Goal: Information Seeking & Learning: Check status

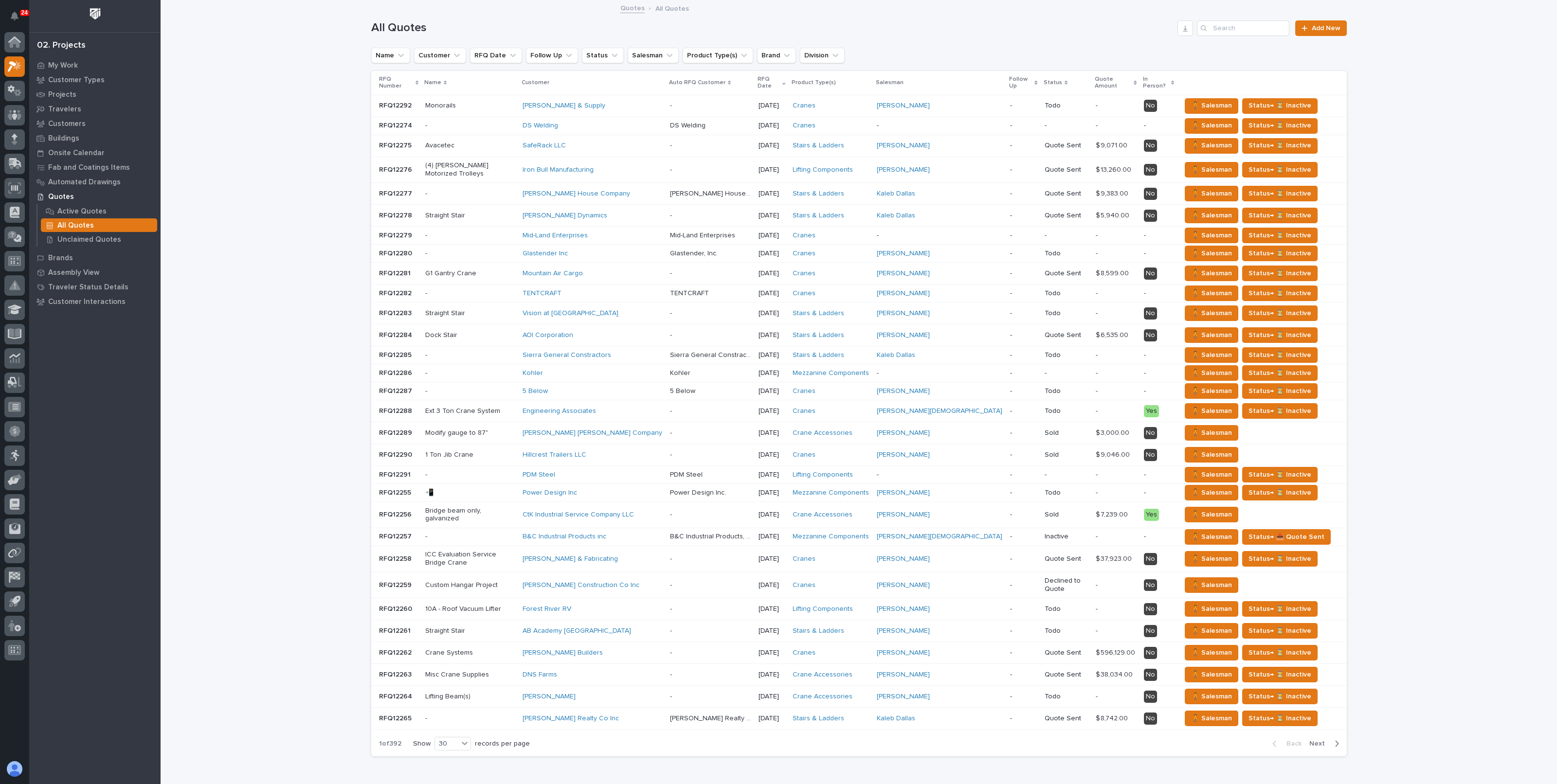
drag, startPoint x: 229, startPoint y: 48, endPoint x: 262, endPoint y: 115, distance: 74.7
click at [229, 48] on div "Loading... Saving… Loading... Saving… All Quotes Add New Name Customer RFQ Date…" at bounding box center [859, 407] width 1396 height 812
click at [1184, 25] on icon "button" at bounding box center [1185, 28] width 7 height 7
click at [1386, 40] on div "Loading... Saving… Loading... Saving… All Quotes Add New Name Customer RFQ Date…" at bounding box center [859, 407] width 1396 height 812
click at [1390, 47] on div "Loading... Saving… Loading... Saving… All Quotes Add New Name Customer RFQ Date…" at bounding box center [859, 407] width 1396 height 812
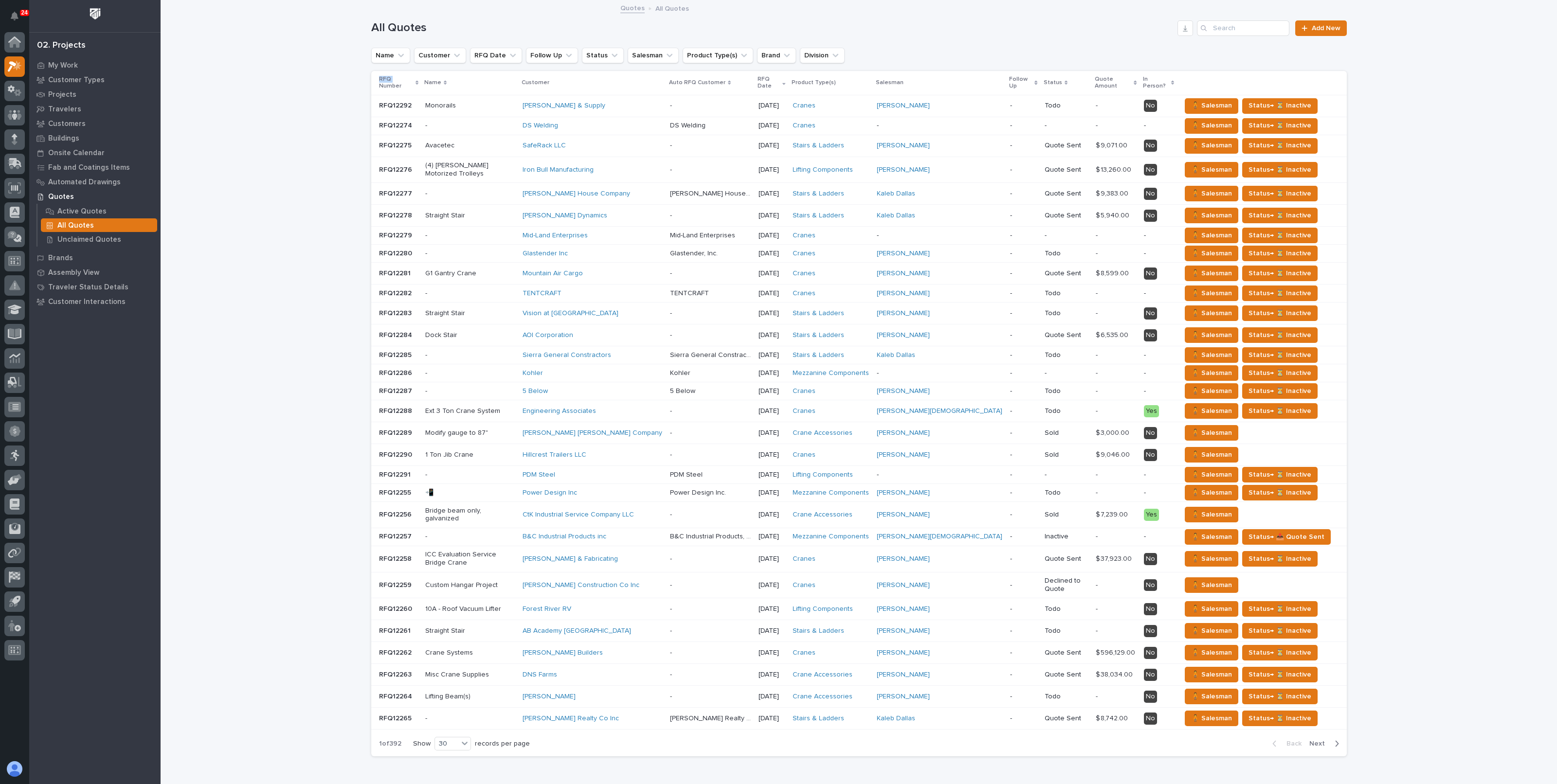
click at [1390, 47] on div "Loading... Saving… Loading... Saving… All Quotes Add New Name Customer RFQ Date…" at bounding box center [859, 407] width 1396 height 812
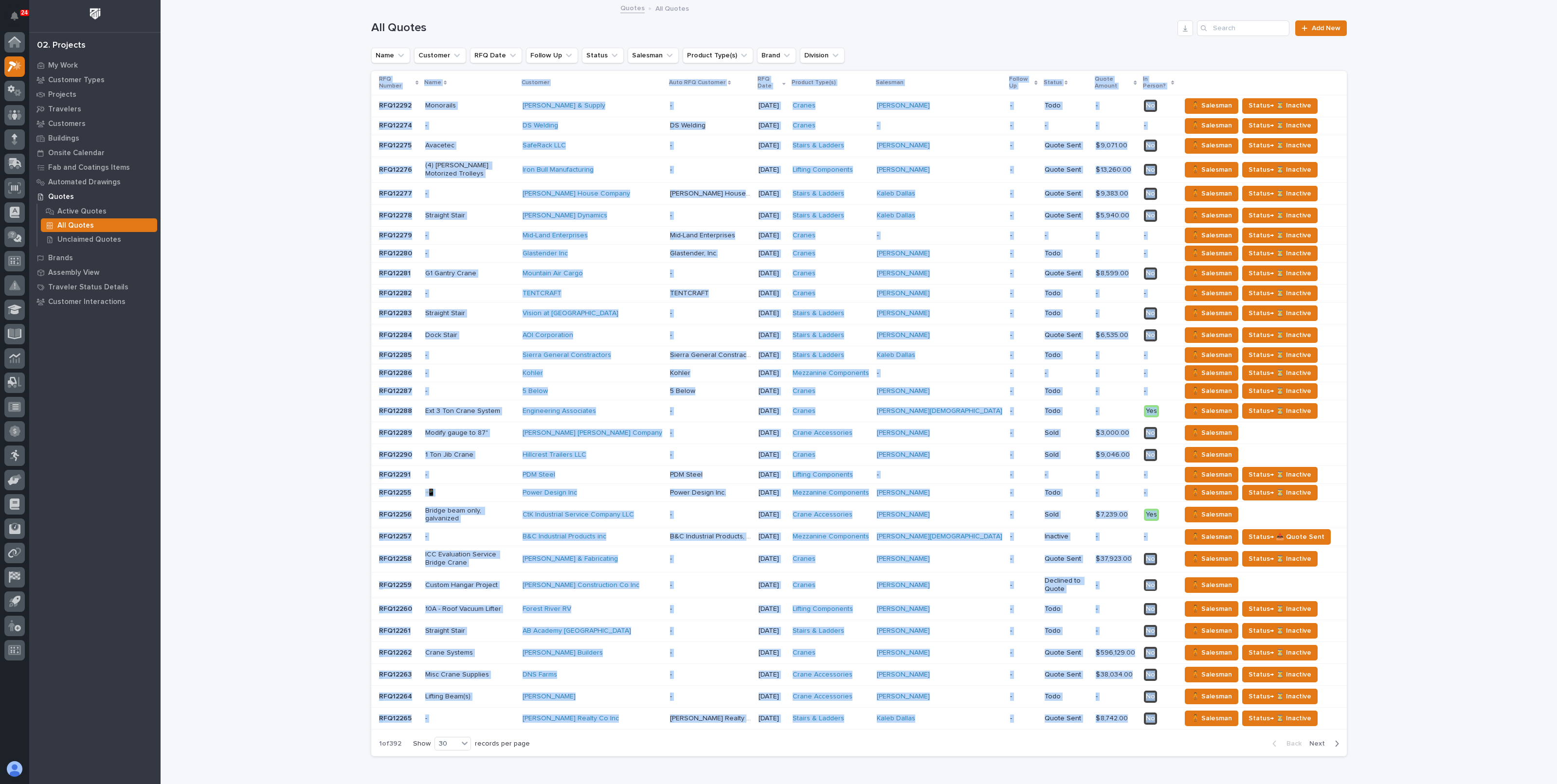
click at [1390, 47] on div "Loading... Saving… Loading... Saving… All Quotes Add New Name Customer RFQ Date…" at bounding box center [859, 407] width 1396 height 812
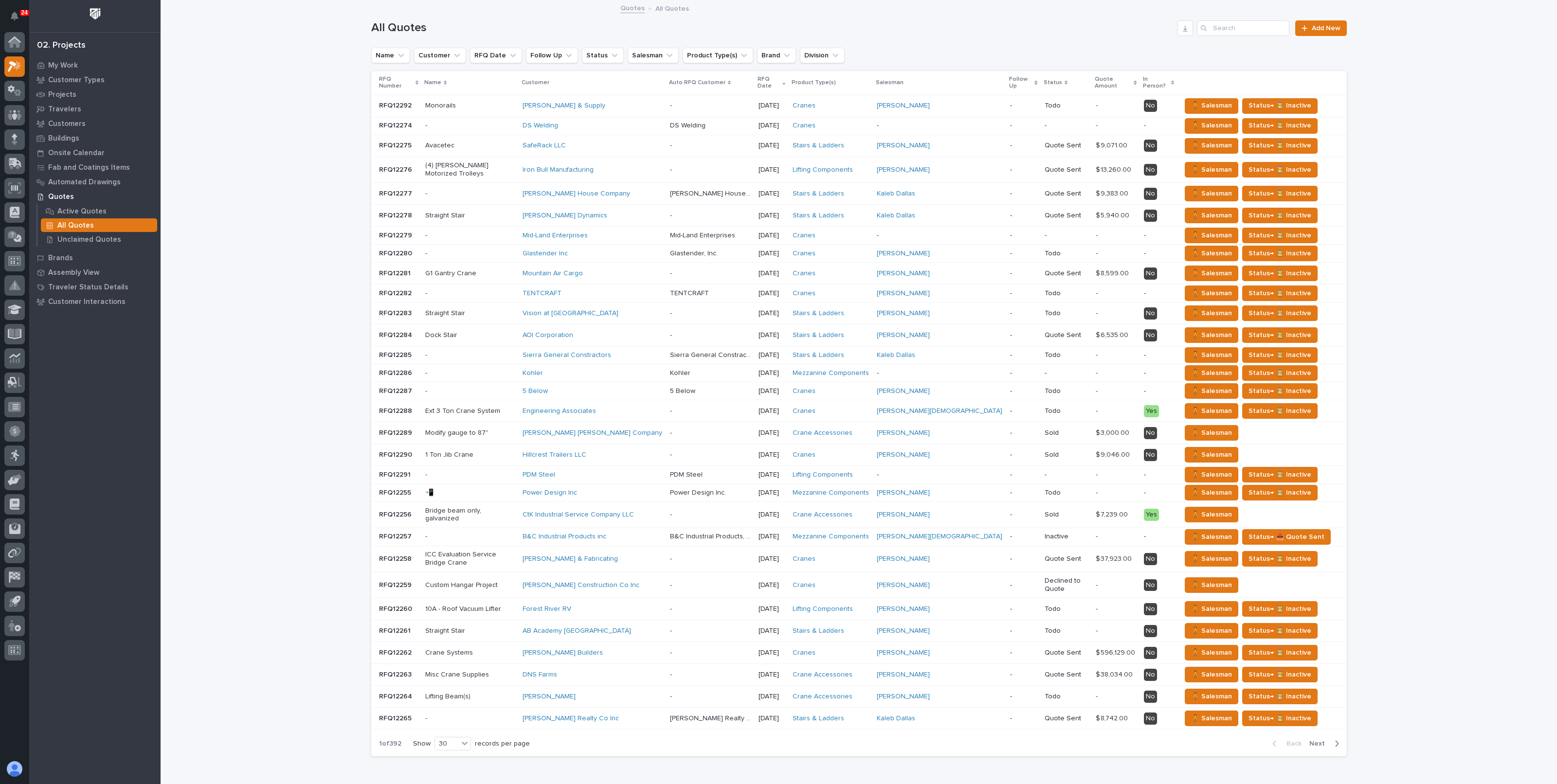
click at [1391, 47] on div "Loading... Saving… Loading... Saving… All Quotes Add New Name Customer RFQ Date…" at bounding box center [859, 407] width 1396 height 812
click at [258, 186] on div "Loading... Saving… Loading... Saving… All Quotes Add New Name Customer RFQ Date…" at bounding box center [859, 407] width 1396 height 812
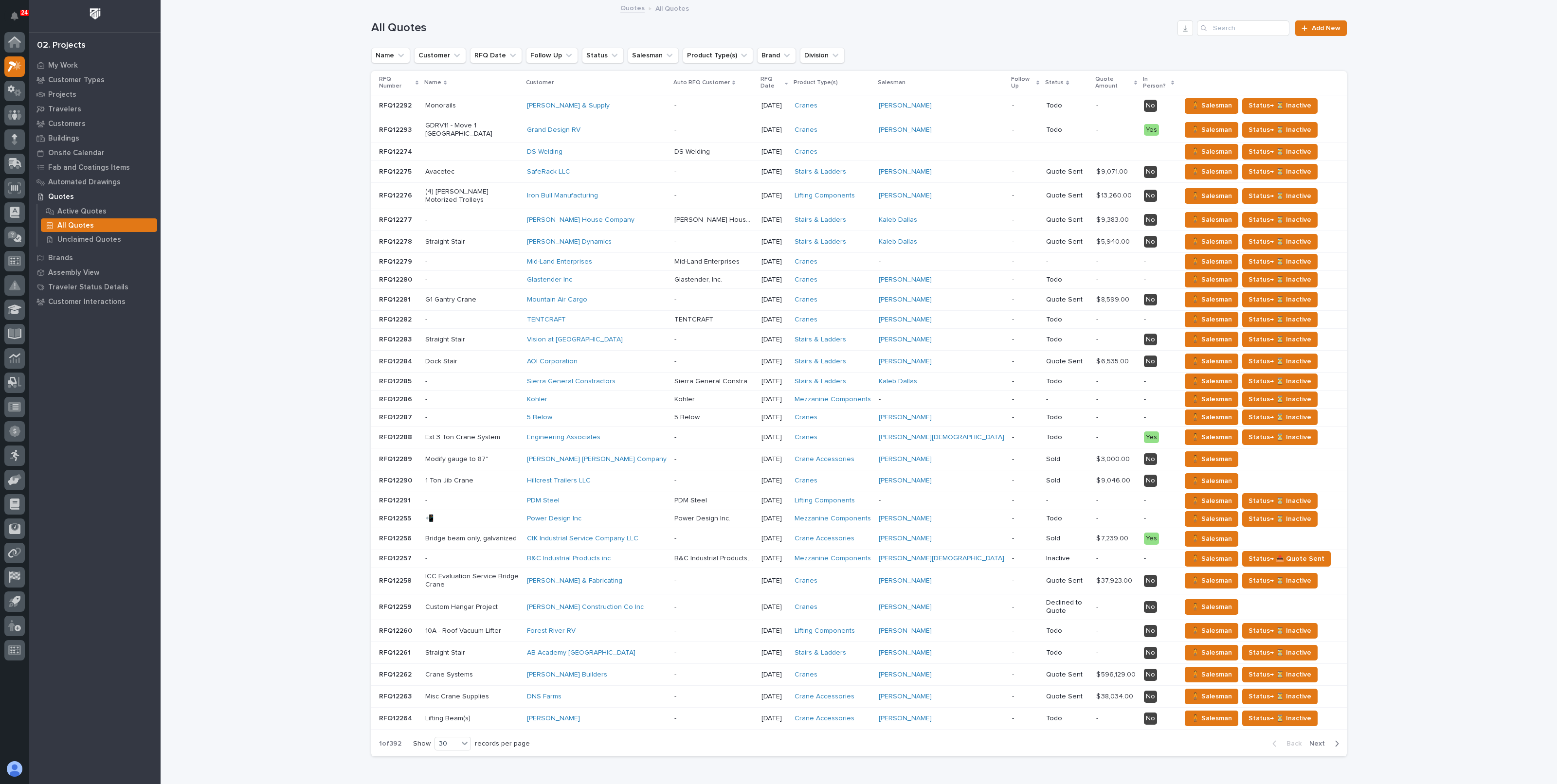
click at [307, 124] on div "Loading... Saving… Loading... Saving… All Quotes Add New Name Customer RFQ Date…" at bounding box center [859, 407] width 1396 height 812
click at [308, 125] on div "Loading... Saving… Loading... Saving… All Quotes Add New Name Customer RFQ Date…" at bounding box center [859, 407] width 1396 height 812
click at [69, 66] on p "My Work" at bounding box center [63, 66] width 30 height 9
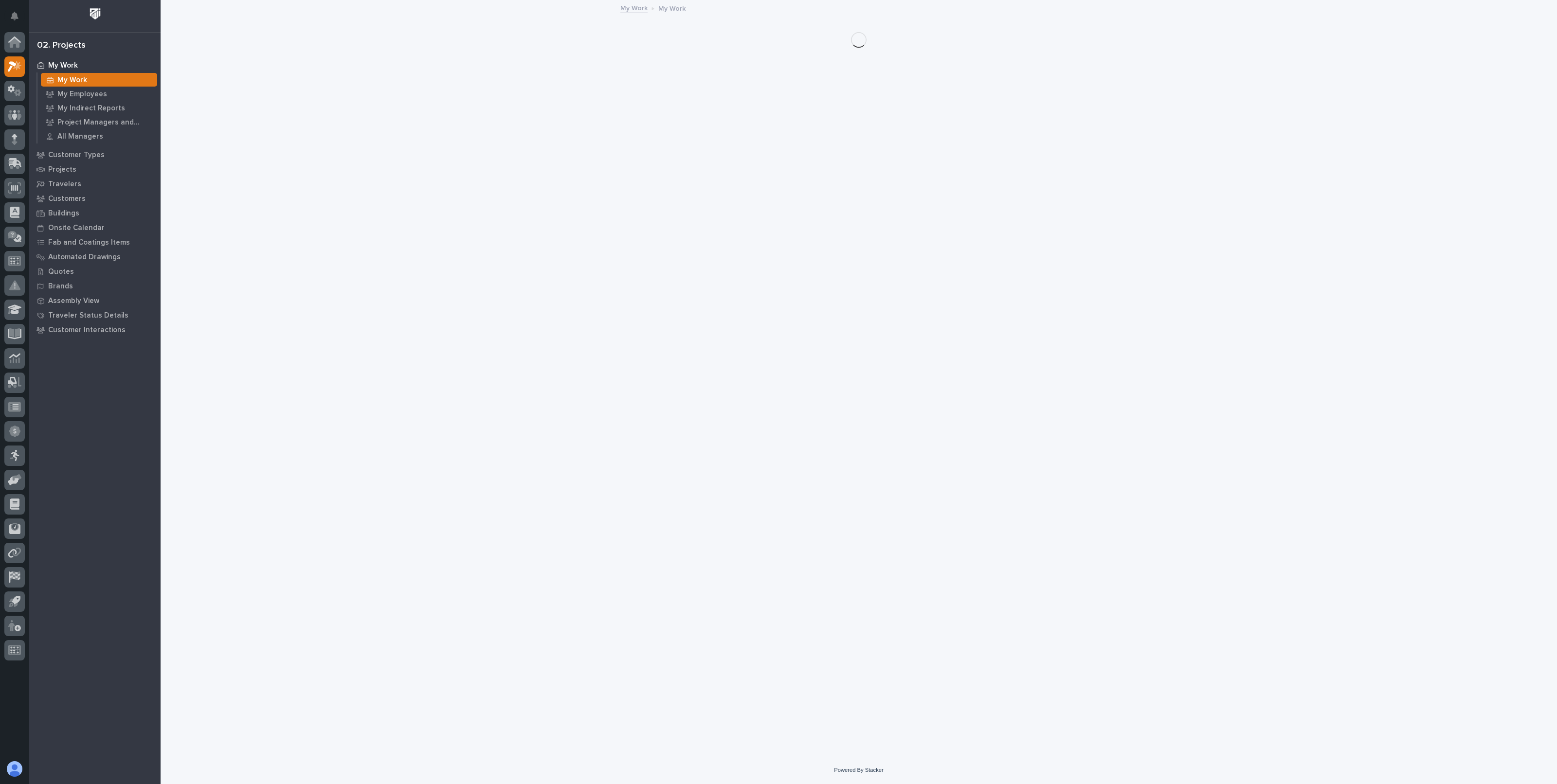
click at [69, 66] on p "My Work" at bounding box center [63, 66] width 30 height 9
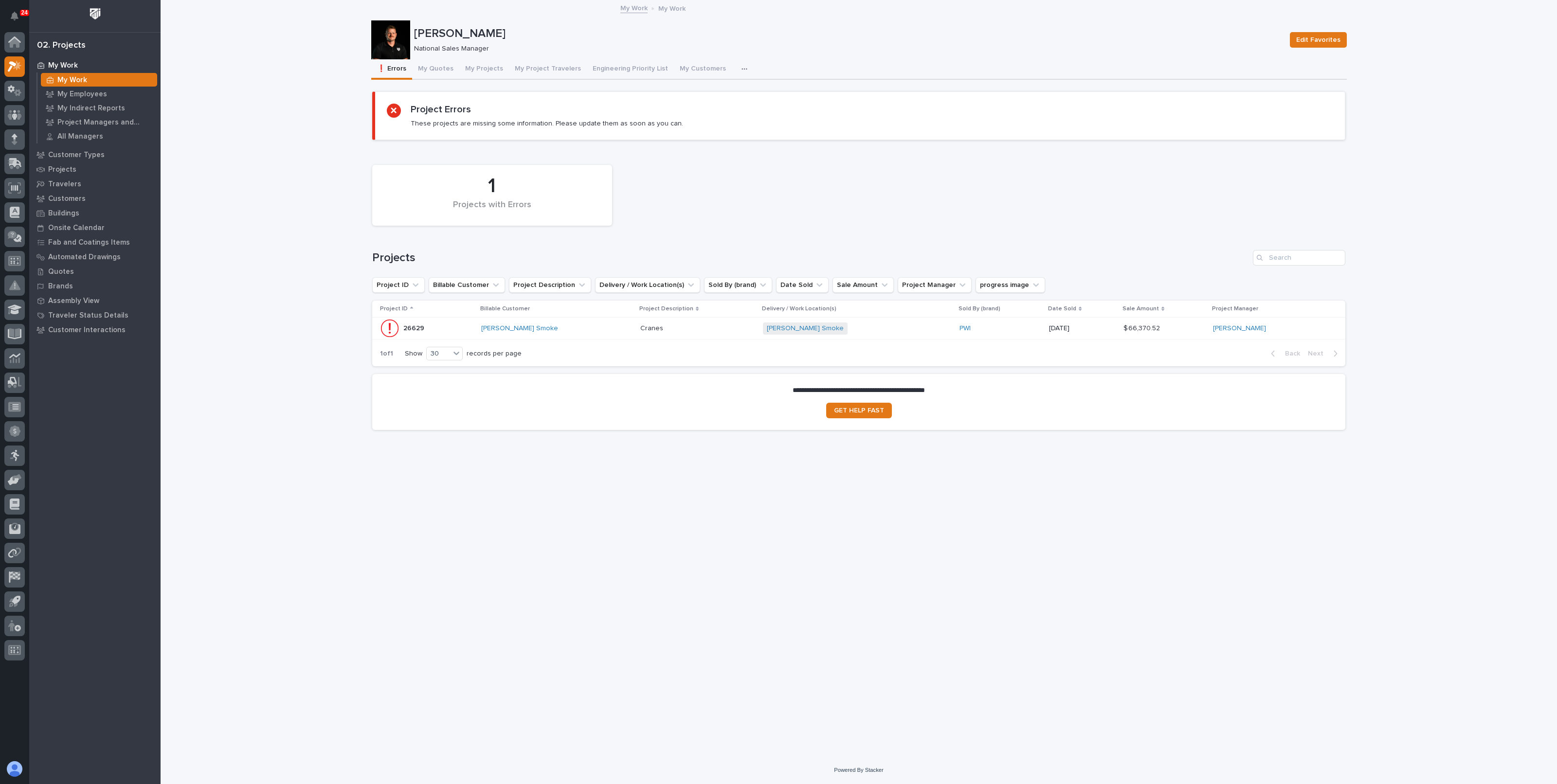
click at [242, 45] on div "Loading... Saving… Loading... Saving… Tyler Hartsough Edit Favorites Tyler Hart…" at bounding box center [859, 378] width 1396 height 756
click at [71, 269] on p "Quotes" at bounding box center [61, 272] width 26 height 9
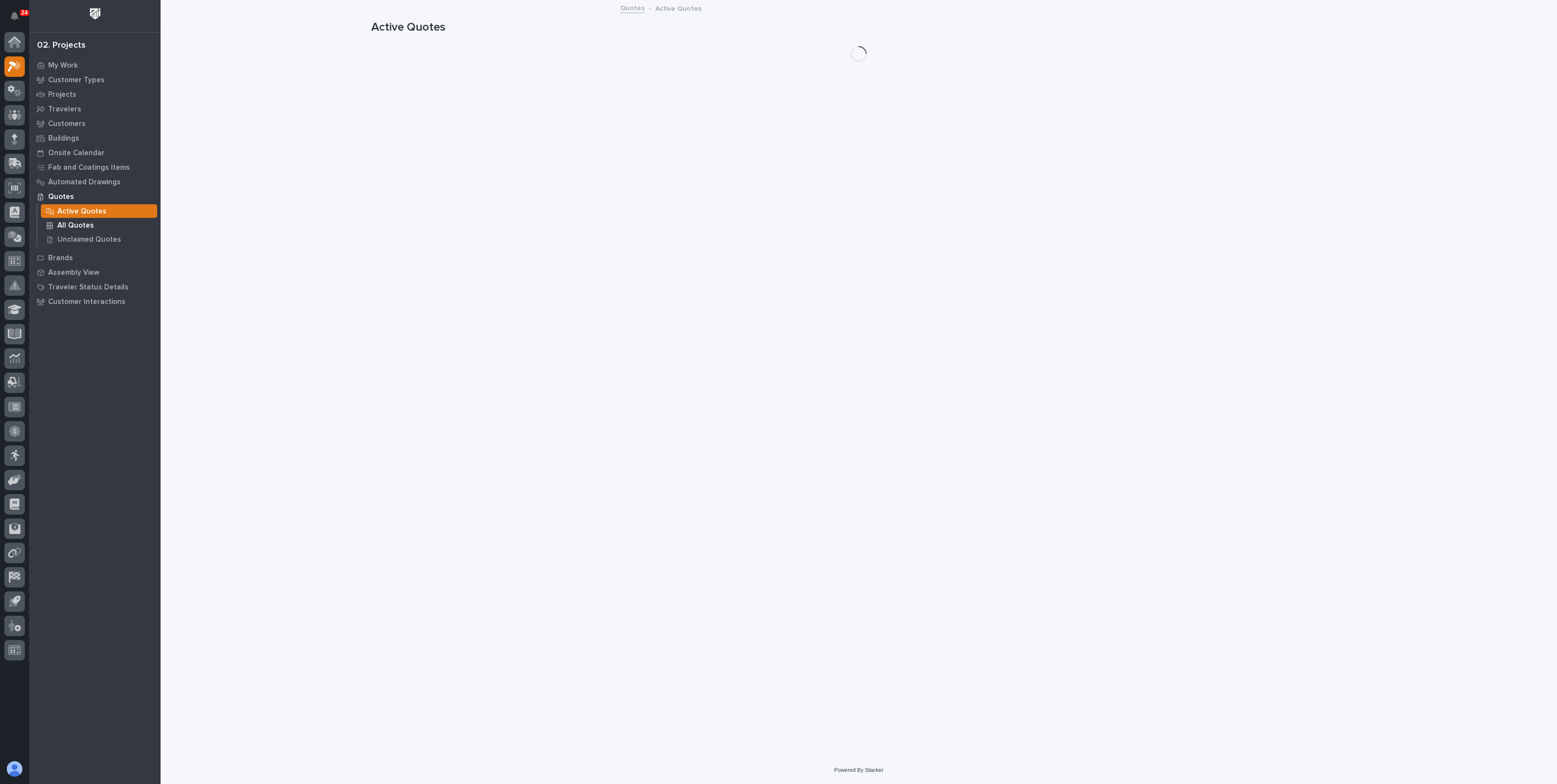
click at [80, 223] on p "All Quotes" at bounding box center [75, 226] width 36 height 9
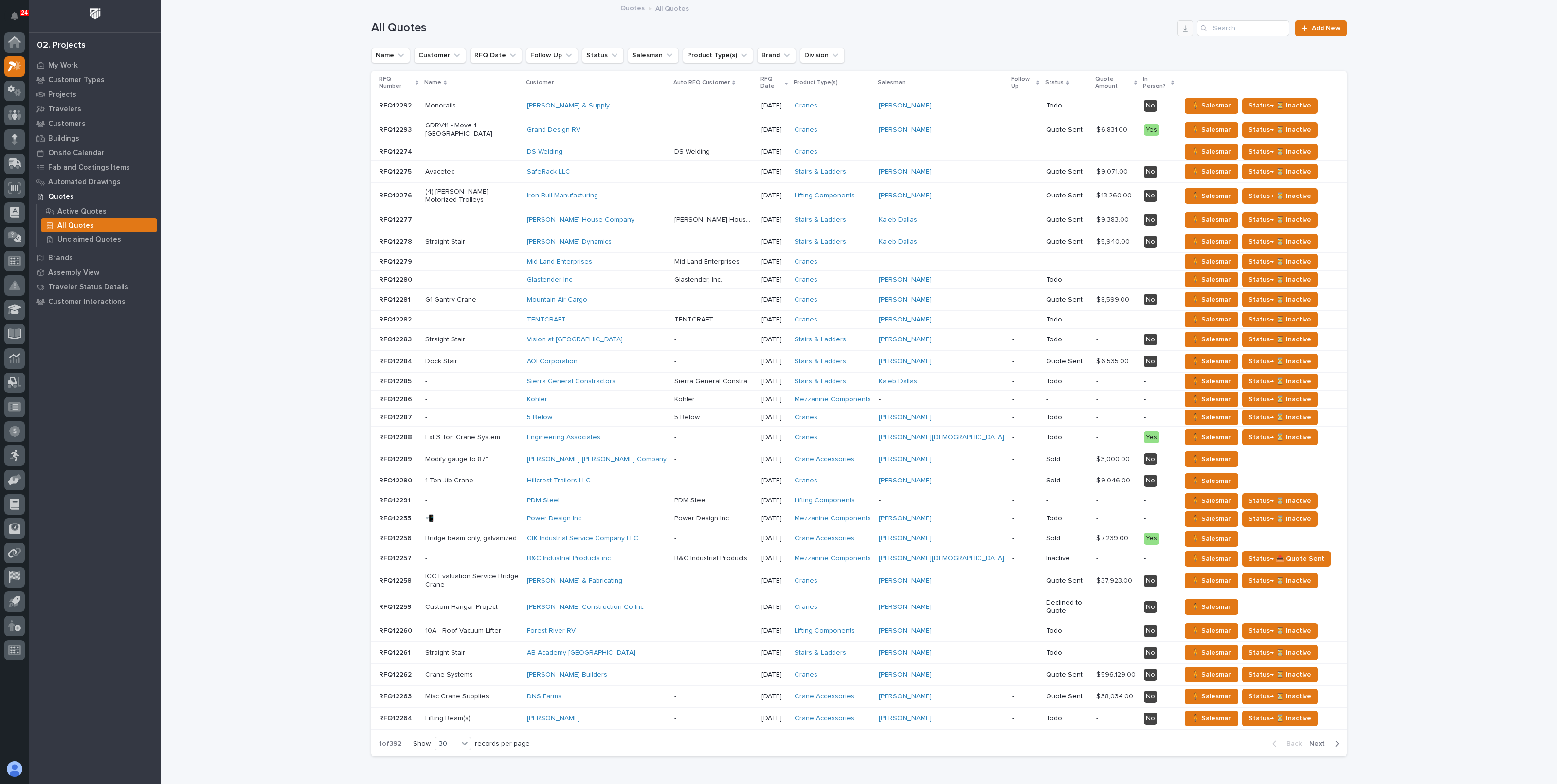
click at [1185, 28] on icon "button" at bounding box center [1185, 28] width 7 height 7
click at [293, 208] on div "Loading... Saving… Loading... Saving… All Quotes Add New Name Customer RFQ Date…" at bounding box center [859, 407] width 1396 height 812
click at [189, 346] on div "Loading... Saving… Loading... Saving… All Quotes Add New Name Customer RFQ Date…" at bounding box center [859, 407] width 1396 height 812
click at [78, 226] on p "All Quotes" at bounding box center [75, 226] width 36 height 9
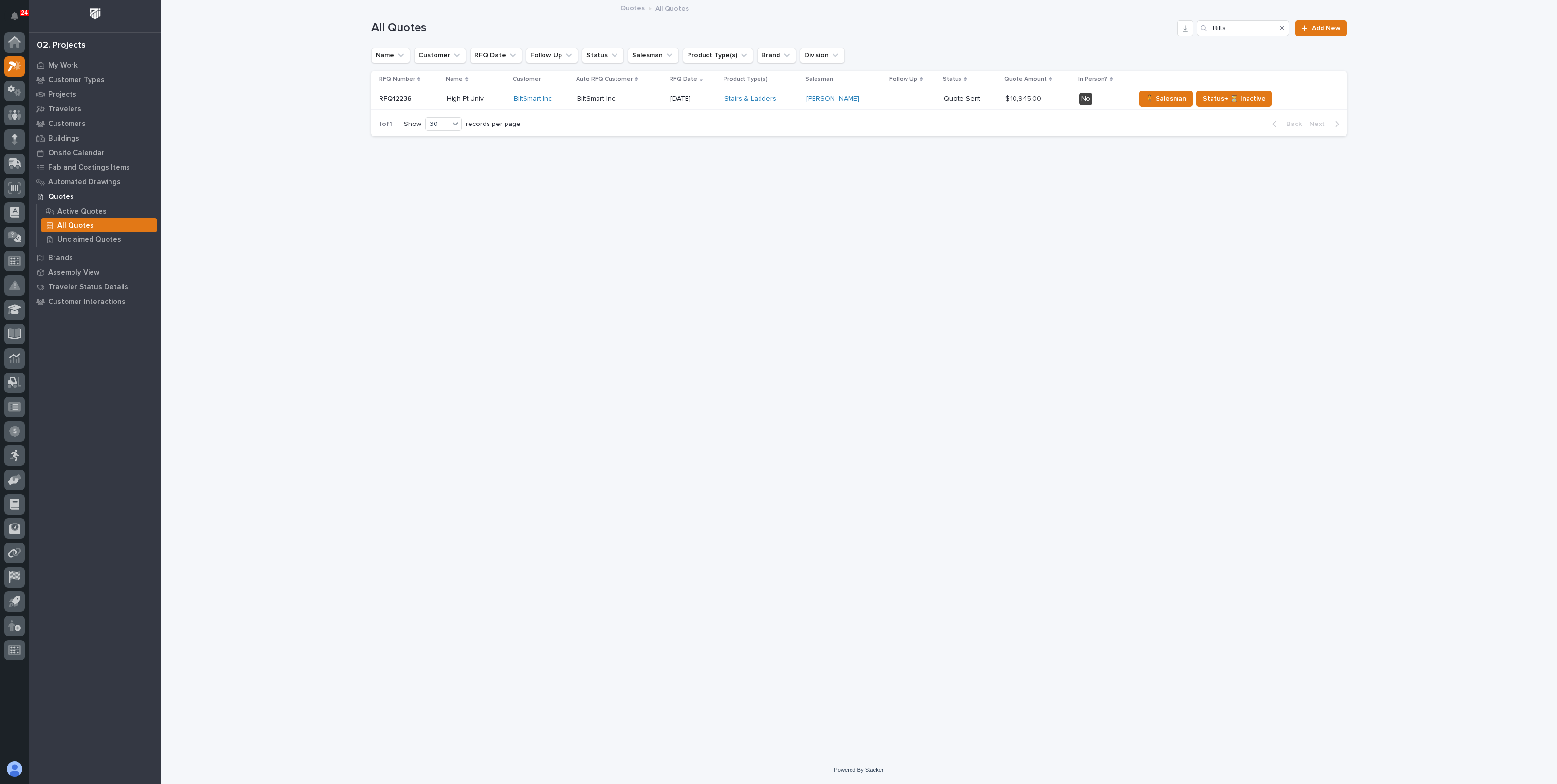
type input "Bilts"
